Goal: Task Accomplishment & Management: Manage account settings

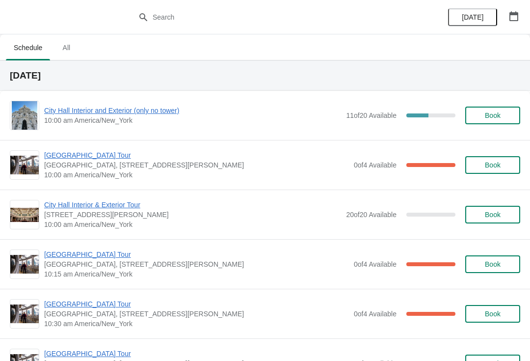
click at [506, 171] on button "Book" at bounding box center [492, 165] width 55 height 18
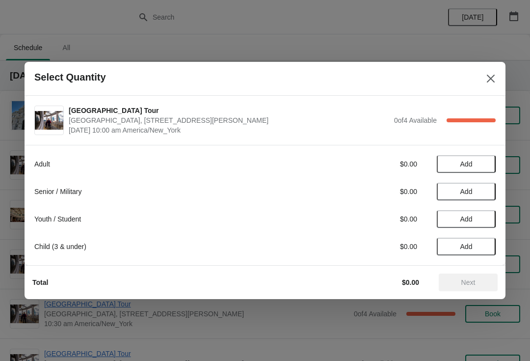
click at [491, 78] on icon "Close" at bounding box center [491, 79] width 10 height 10
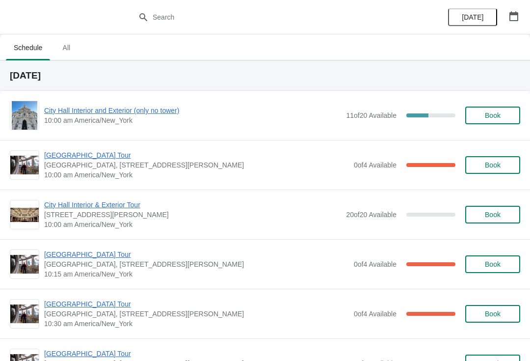
click at [104, 155] on span "[GEOGRAPHIC_DATA] Tour" at bounding box center [196, 155] width 305 height 10
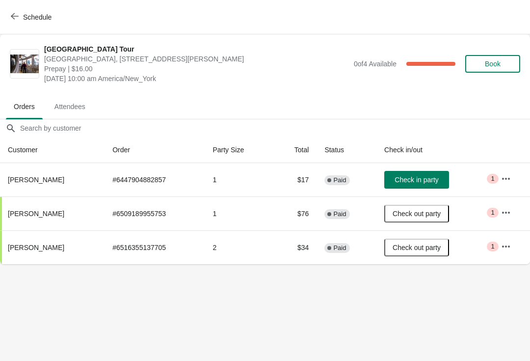
click at [23, 11] on button "Schedule" at bounding box center [32, 17] width 54 height 18
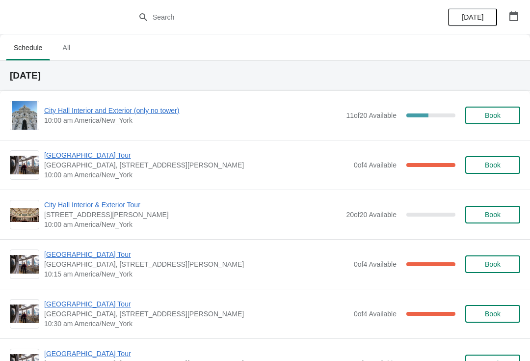
click at [104, 109] on span "City Hall Interior and Exterior (only no tower)" at bounding box center [192, 110] width 297 height 10
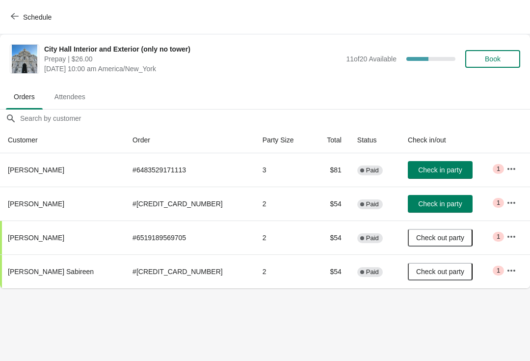
click at [27, 13] on span "Schedule" at bounding box center [37, 17] width 28 height 8
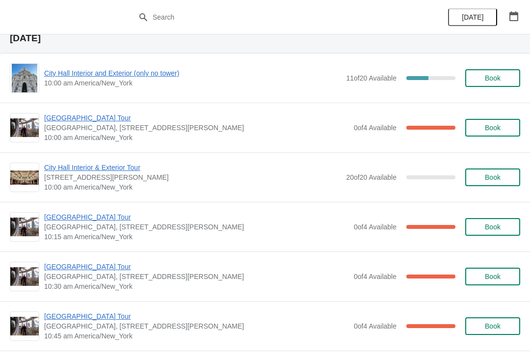
scroll to position [42, 0]
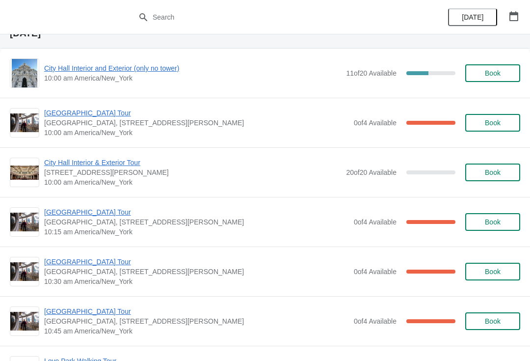
click at [94, 207] on span "[GEOGRAPHIC_DATA] Tour" at bounding box center [196, 212] width 305 height 10
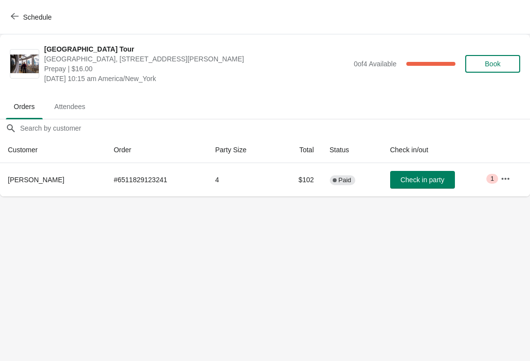
scroll to position [0, 0]
click at [27, 13] on span "Schedule" at bounding box center [37, 17] width 28 height 8
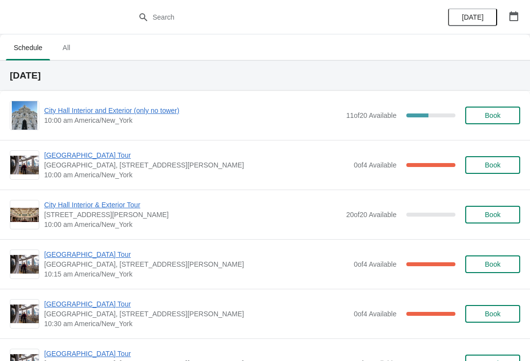
click at [110, 249] on span "[GEOGRAPHIC_DATA] Tour" at bounding box center [196, 254] width 305 height 10
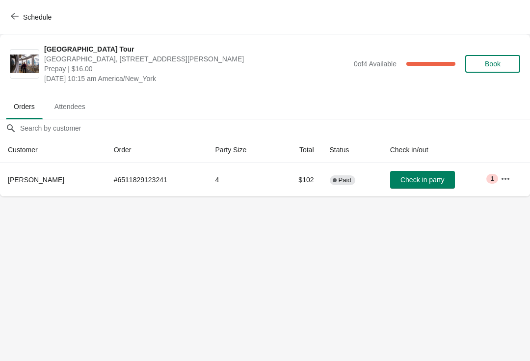
click at [21, 14] on span "Schedule" at bounding box center [32, 16] width 39 height 9
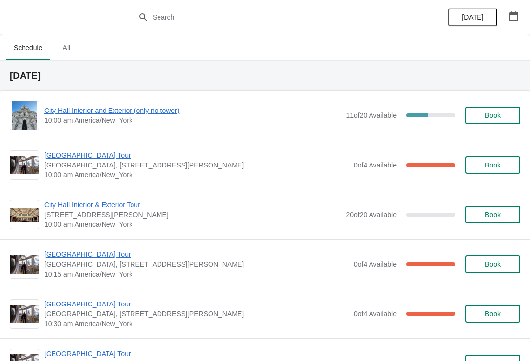
click at [101, 296] on div "[GEOGRAPHIC_DATA] [GEOGRAPHIC_DATA], [STREET_ADDRESS][PERSON_NAME] 10:30 am Ame…" at bounding box center [265, 313] width 530 height 50
click at [94, 299] on span "[GEOGRAPHIC_DATA] Tour" at bounding box center [196, 304] width 305 height 10
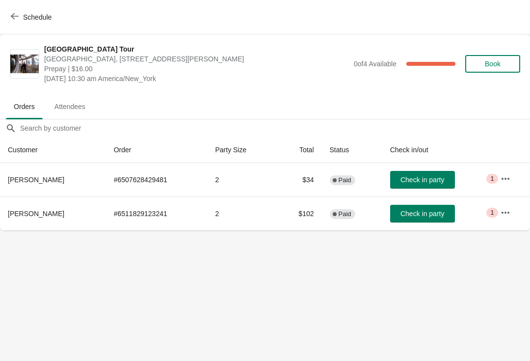
click at [28, 14] on span "Schedule" at bounding box center [37, 17] width 28 height 8
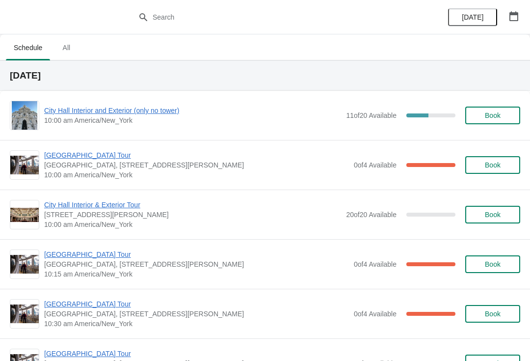
click at [113, 253] on span "[GEOGRAPHIC_DATA] Tour" at bounding box center [196, 254] width 305 height 10
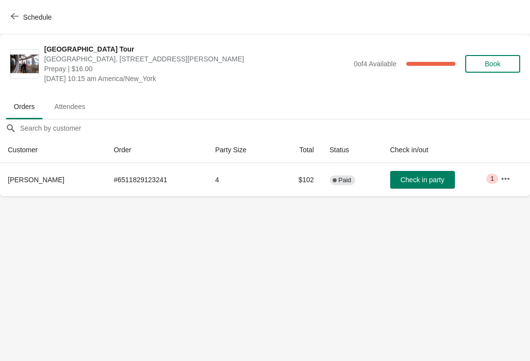
click at [22, 20] on span "Schedule" at bounding box center [32, 16] width 39 height 9
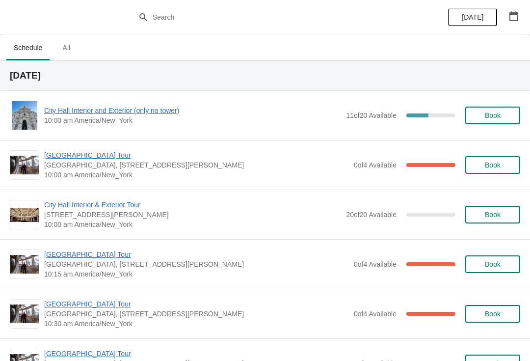
click at [103, 167] on span "[GEOGRAPHIC_DATA], [STREET_ADDRESS][PERSON_NAME]" at bounding box center [196, 165] width 305 height 10
click at [103, 145] on div "[GEOGRAPHIC_DATA] [GEOGRAPHIC_DATA], [STREET_ADDRESS][PERSON_NAME] 10:00 am Ame…" at bounding box center [265, 165] width 530 height 50
click at [104, 154] on span "[GEOGRAPHIC_DATA] Tour" at bounding box center [196, 155] width 305 height 10
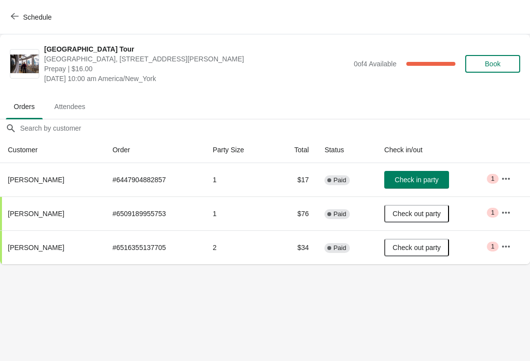
click at [18, 24] on button "Schedule" at bounding box center [32, 17] width 54 height 18
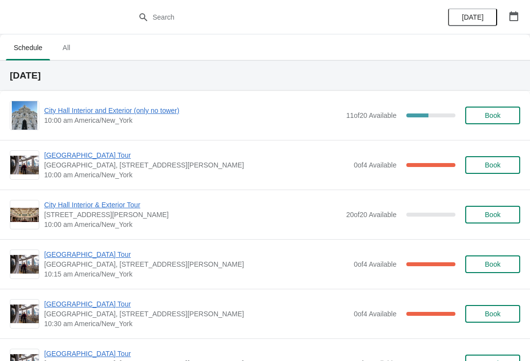
click at [107, 251] on span "[GEOGRAPHIC_DATA] Tour" at bounding box center [196, 254] width 305 height 10
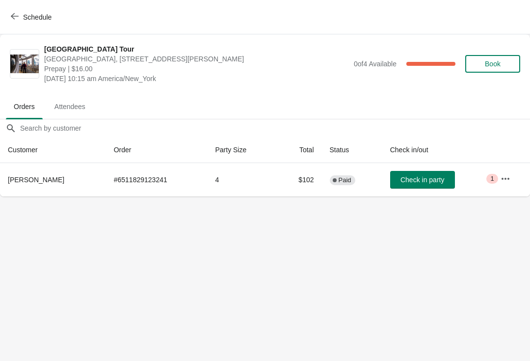
click at [24, 20] on span "Schedule" at bounding box center [37, 17] width 28 height 8
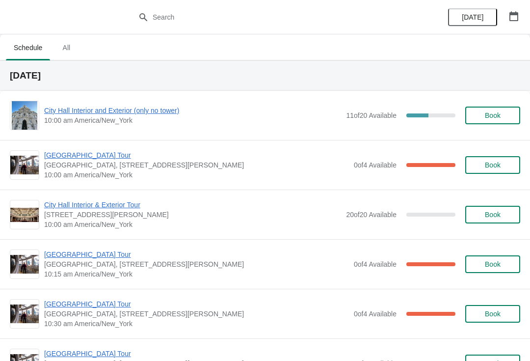
click at [103, 255] on span "[GEOGRAPHIC_DATA] Tour" at bounding box center [196, 254] width 305 height 10
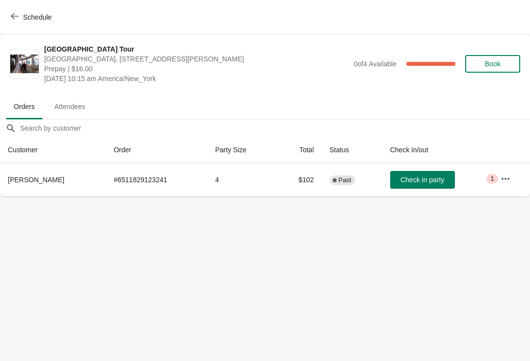
click at [30, 19] on span "Schedule" at bounding box center [37, 17] width 28 height 8
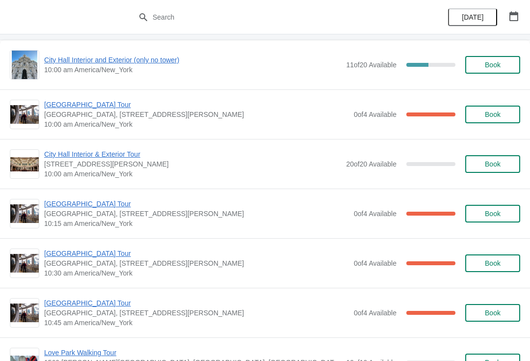
scroll to position [52, 0]
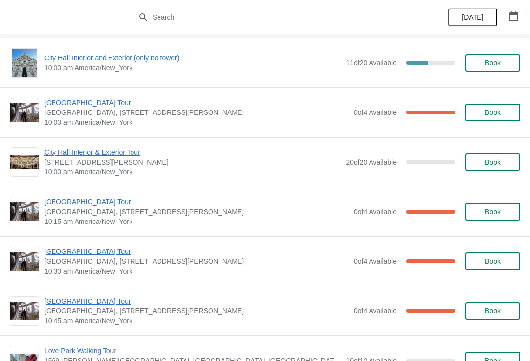
click at [88, 251] on span "[GEOGRAPHIC_DATA] Tour" at bounding box center [196, 251] width 305 height 10
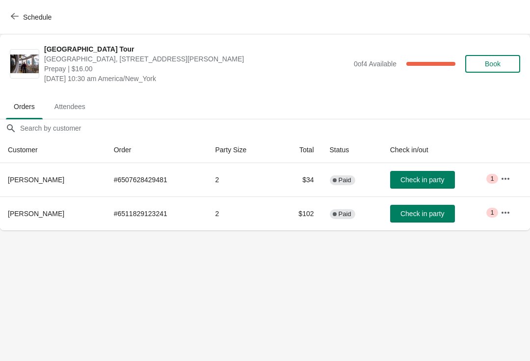
scroll to position [0, 0]
click at [23, 25] on button "Schedule" at bounding box center [32, 17] width 54 height 18
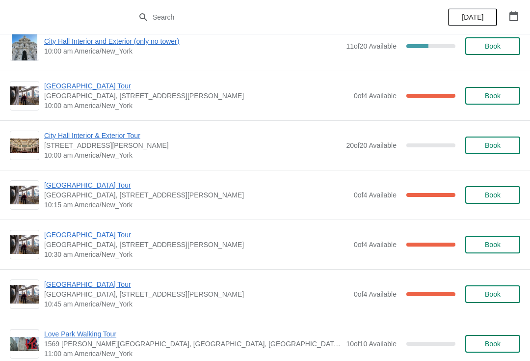
scroll to position [59, 0]
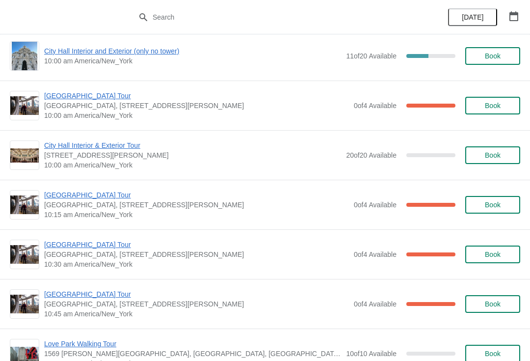
click at [103, 100] on span "[GEOGRAPHIC_DATA] Tour" at bounding box center [196, 96] width 305 height 10
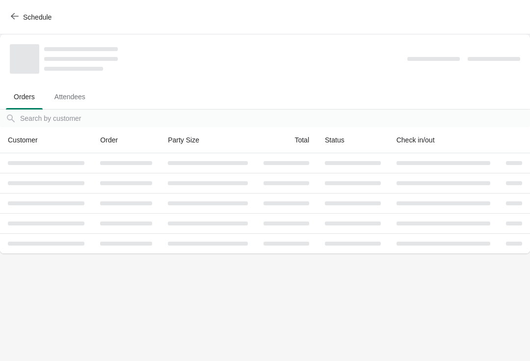
scroll to position [0, 0]
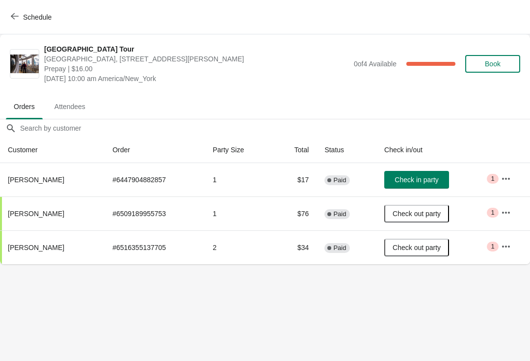
click at [16, 14] on icon "button" at bounding box center [15, 16] width 8 height 8
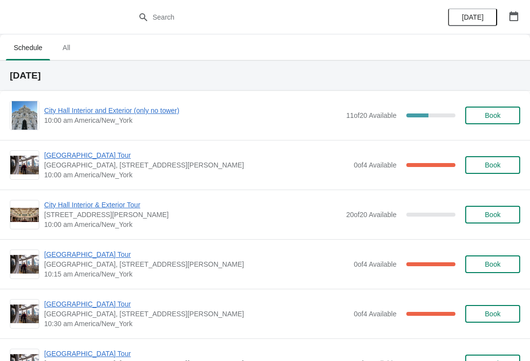
click at [127, 111] on span "City Hall Interior and Exterior (only no tower)" at bounding box center [192, 110] width 297 height 10
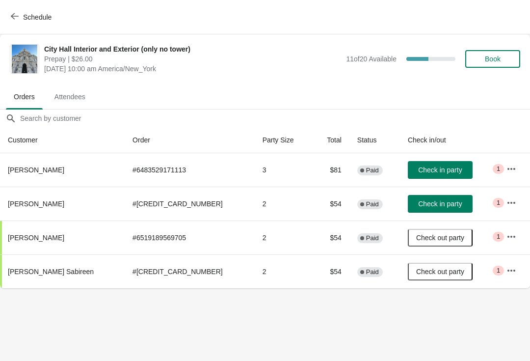
click at [422, 168] on span "Check in party" at bounding box center [440, 170] width 44 height 8
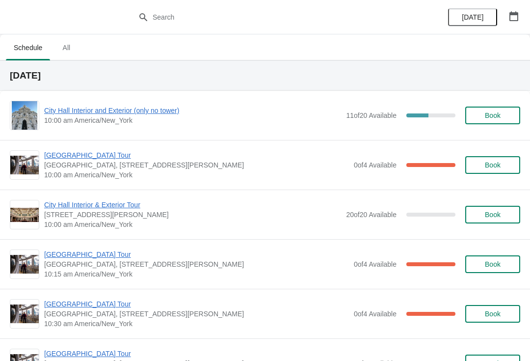
click at [118, 135] on div "City Hall Interior and Exterior (only no tower) 10:00 am America/New_York 11 of…" at bounding box center [265, 115] width 530 height 49
click at [116, 121] on span "10:00 am America/New_York" at bounding box center [192, 120] width 297 height 10
click at [82, 106] on span "City Hall Interior and Exterior (only no tower)" at bounding box center [192, 110] width 297 height 10
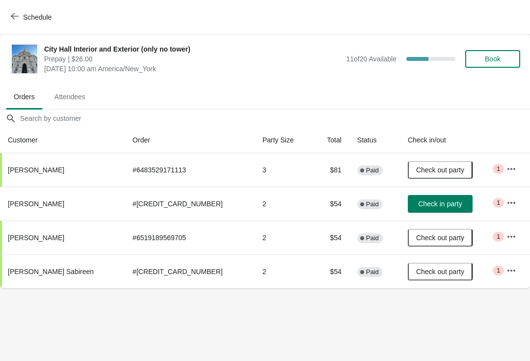
click at [430, 206] on span "Check in party" at bounding box center [440, 204] width 44 height 8
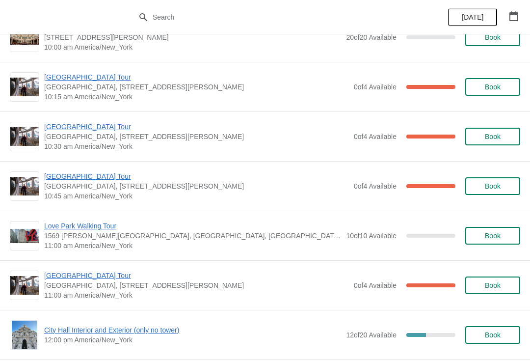
scroll to position [173, 0]
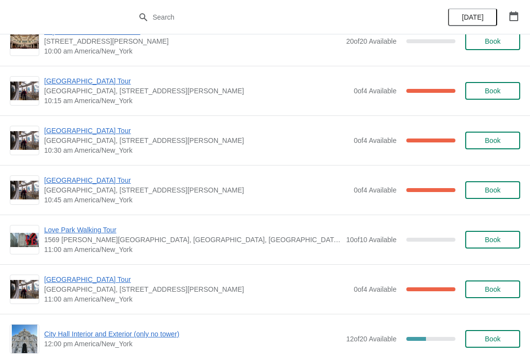
click at [109, 129] on span "[GEOGRAPHIC_DATA] Tour" at bounding box center [196, 131] width 305 height 10
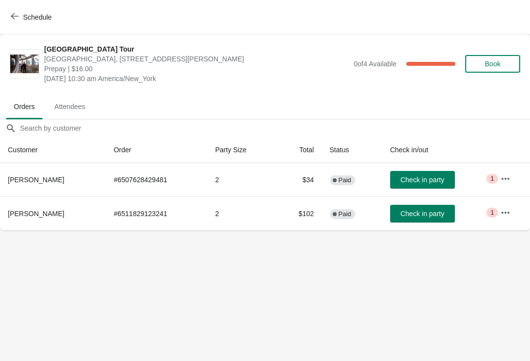
click at [22, 9] on button "Schedule" at bounding box center [32, 17] width 54 height 18
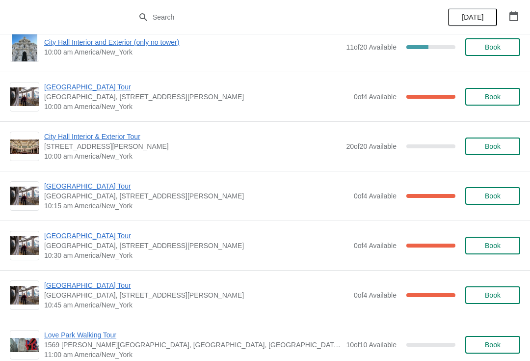
scroll to position [89, 0]
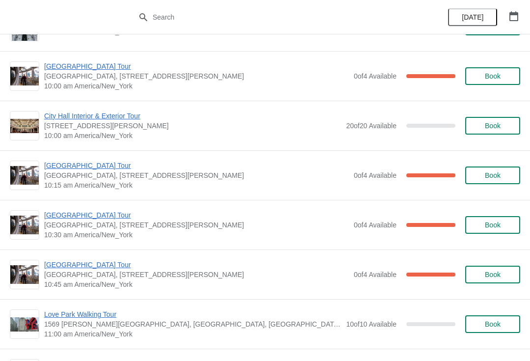
click at [92, 266] on span "[GEOGRAPHIC_DATA] Tour" at bounding box center [196, 264] width 305 height 10
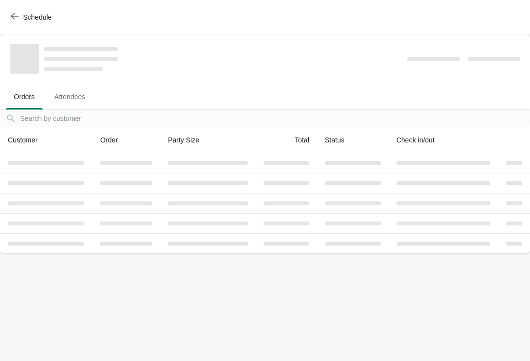
scroll to position [0, 0]
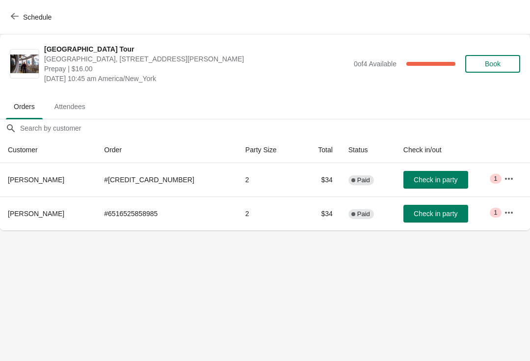
click at [24, 14] on span "Schedule" at bounding box center [37, 17] width 28 height 8
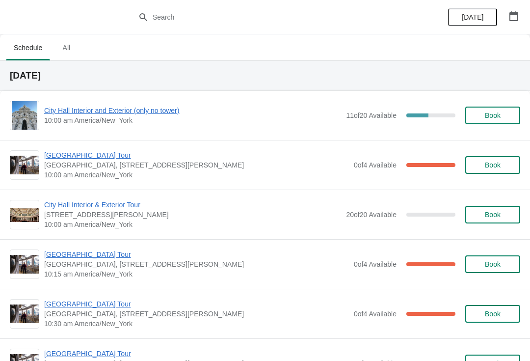
click at [99, 155] on span "[GEOGRAPHIC_DATA] Tour" at bounding box center [196, 155] width 305 height 10
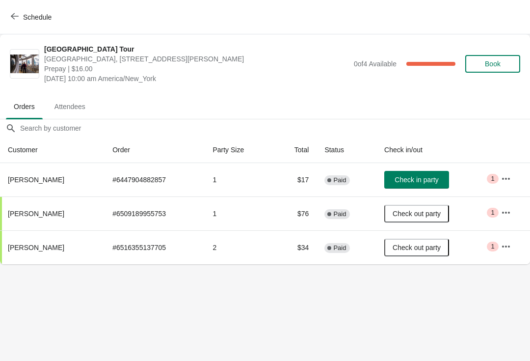
click at [26, 14] on span "Schedule" at bounding box center [37, 17] width 28 height 8
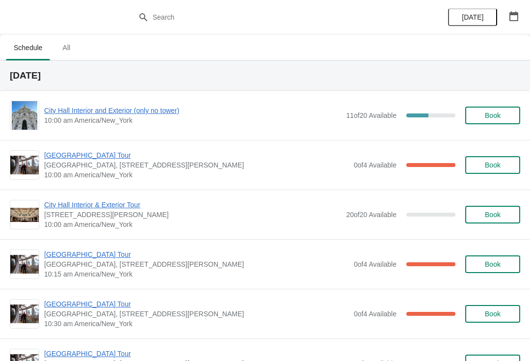
click at [115, 205] on span "City Hall Interior & Exterior Tour" at bounding box center [192, 205] width 297 height 10
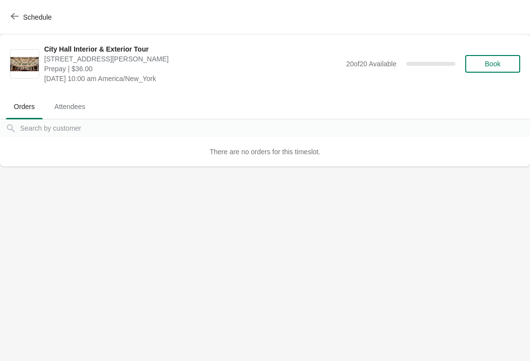
click at [25, 10] on button "Schedule" at bounding box center [32, 17] width 54 height 18
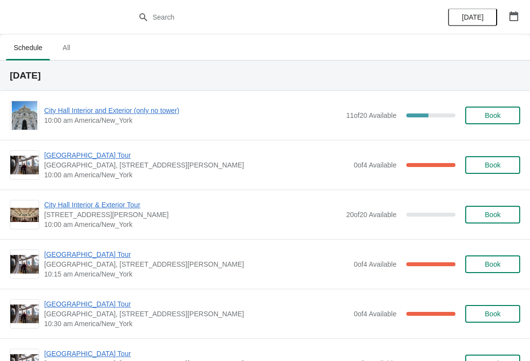
click at [132, 113] on span "City Hall Interior and Exterior (only no tower)" at bounding box center [192, 110] width 297 height 10
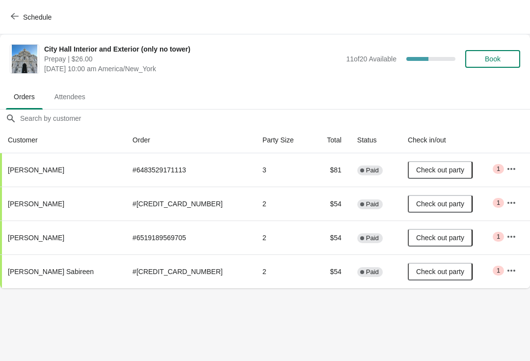
click at [20, 11] on button "Schedule" at bounding box center [32, 17] width 54 height 18
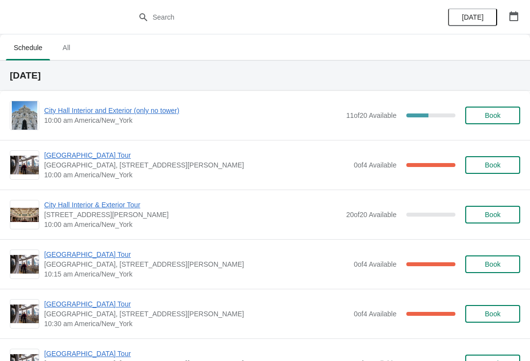
click at [117, 256] on span "[GEOGRAPHIC_DATA] Tour" at bounding box center [196, 254] width 305 height 10
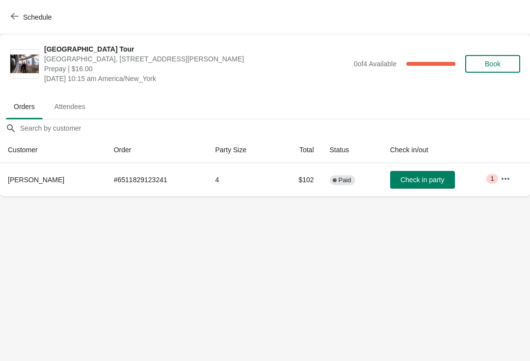
click at [19, 16] on span "Schedule" at bounding box center [32, 16] width 39 height 9
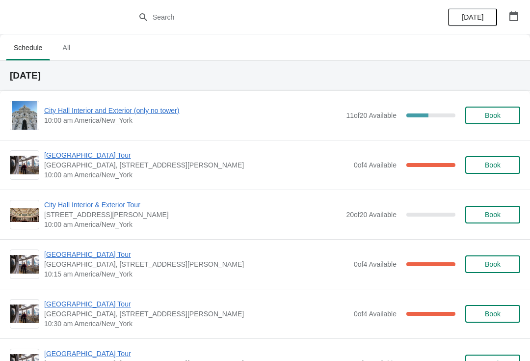
click at [93, 258] on span "[GEOGRAPHIC_DATA] Tour" at bounding box center [196, 254] width 305 height 10
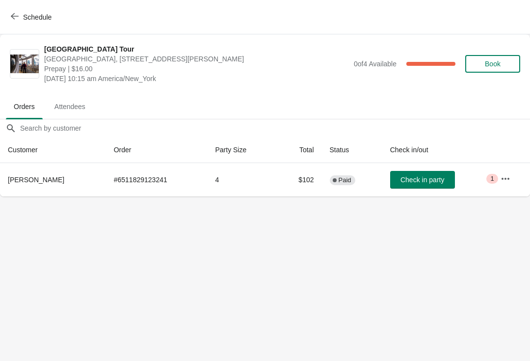
click at [28, 11] on button "Schedule" at bounding box center [32, 17] width 54 height 18
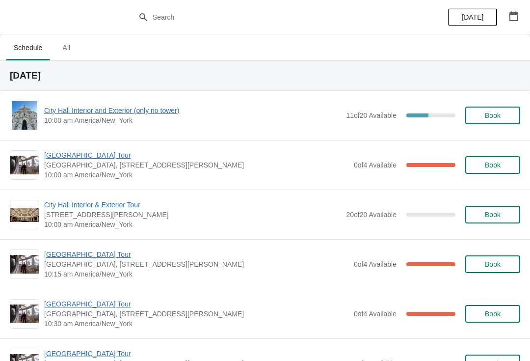
click at [154, 254] on span "[GEOGRAPHIC_DATA] Tour" at bounding box center [196, 254] width 305 height 10
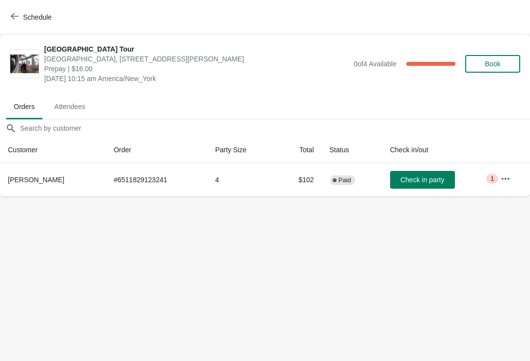
click at [426, 174] on button "Check in party" at bounding box center [422, 180] width 65 height 18
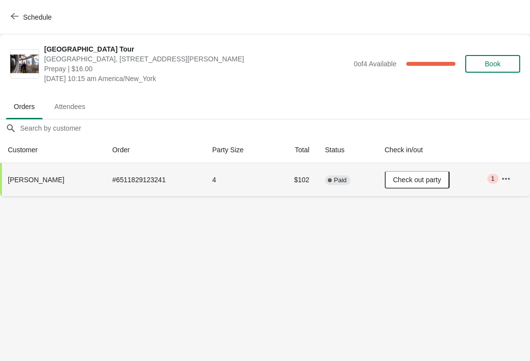
click at [29, 13] on span "Schedule" at bounding box center [37, 17] width 28 height 8
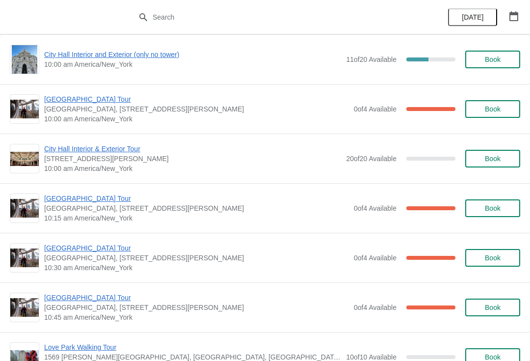
scroll to position [62, 0]
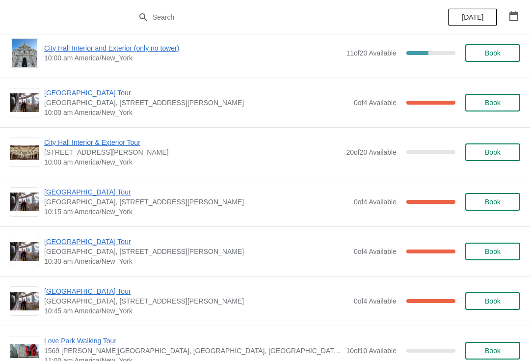
click at [101, 236] on span "[GEOGRAPHIC_DATA] Tour" at bounding box center [196, 241] width 305 height 10
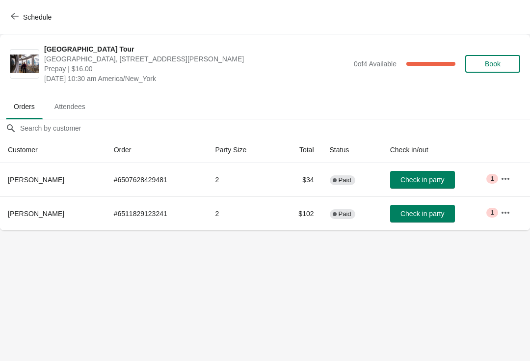
click at [429, 205] on button "Check in party" at bounding box center [422, 214] width 65 height 18
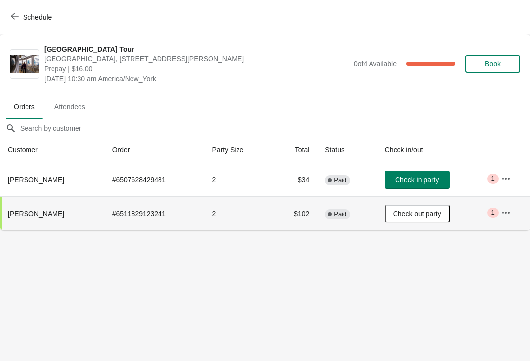
click at [19, 10] on button "Schedule" at bounding box center [32, 17] width 54 height 18
